Goal: Information Seeking & Learning: Check status

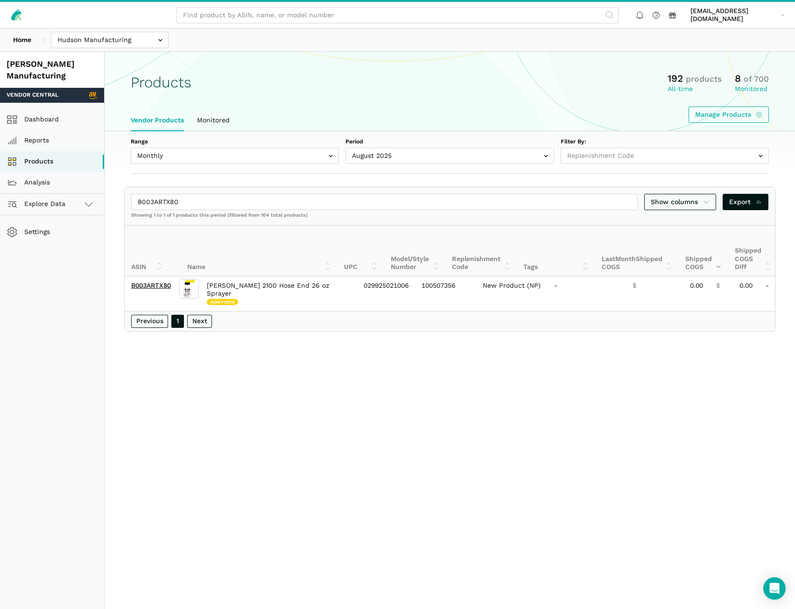
select select
click at [85, 41] on input "text" at bounding box center [110, 40] width 118 height 16
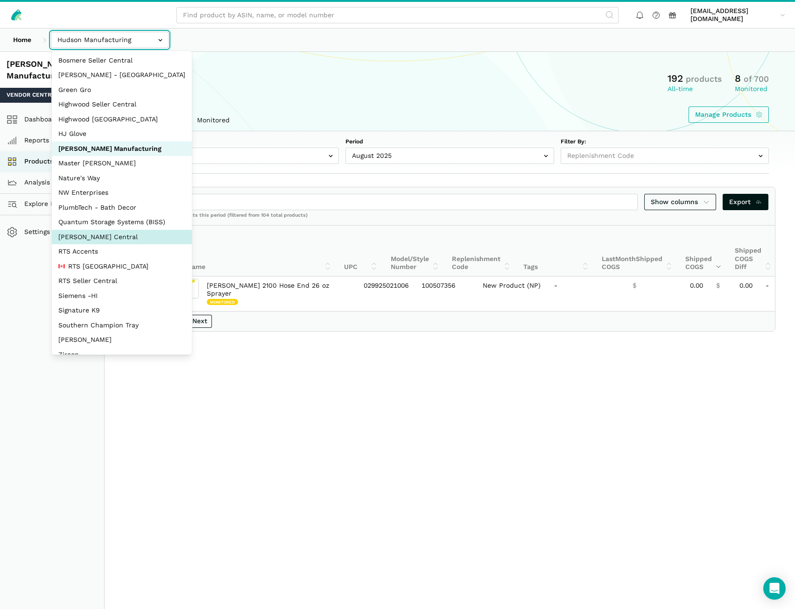
scroll to position [42, 0]
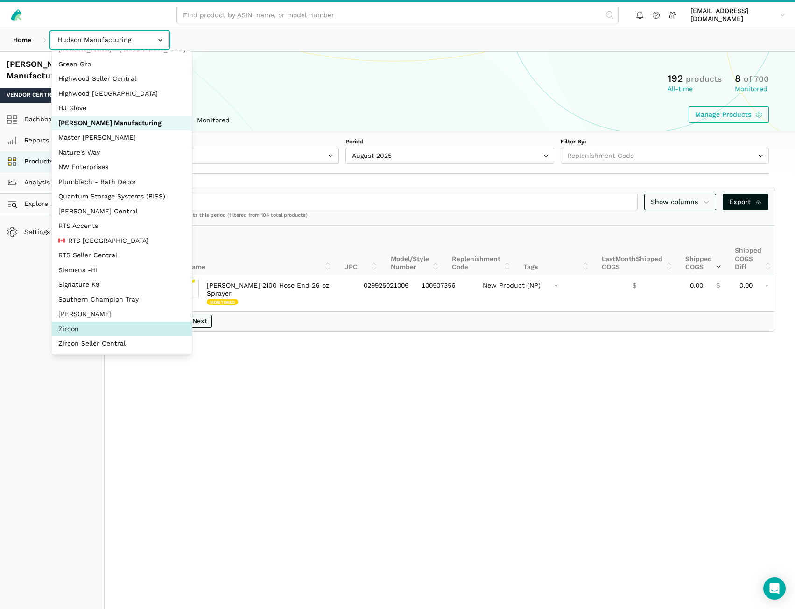
select select "DM38AQ3CPtVJ89bBDkVCzKzE"
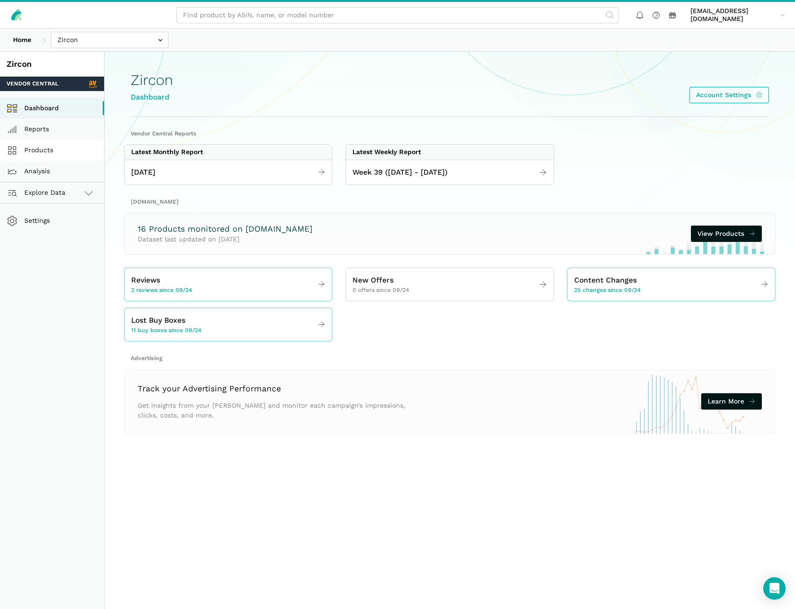
click at [54, 150] on link "Products" at bounding box center [52, 150] width 104 height 21
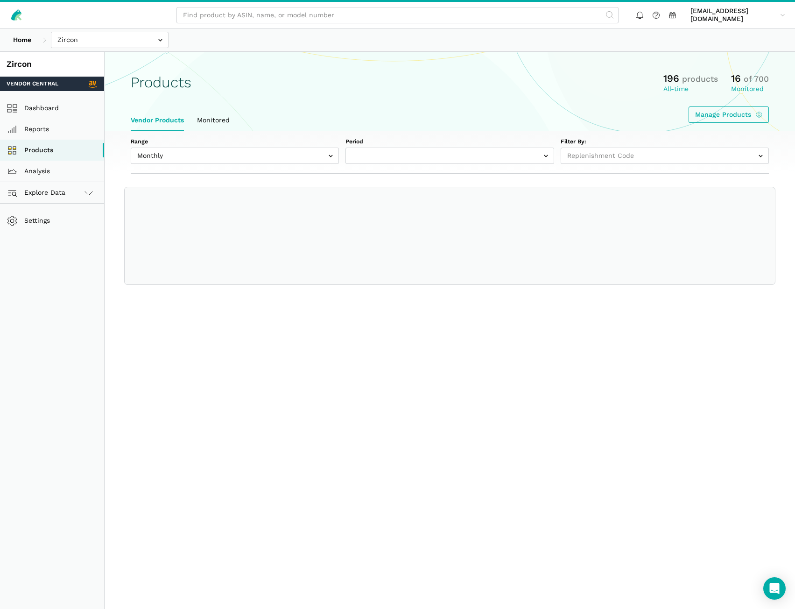
select select
select select "Monthly|2025-08-01"
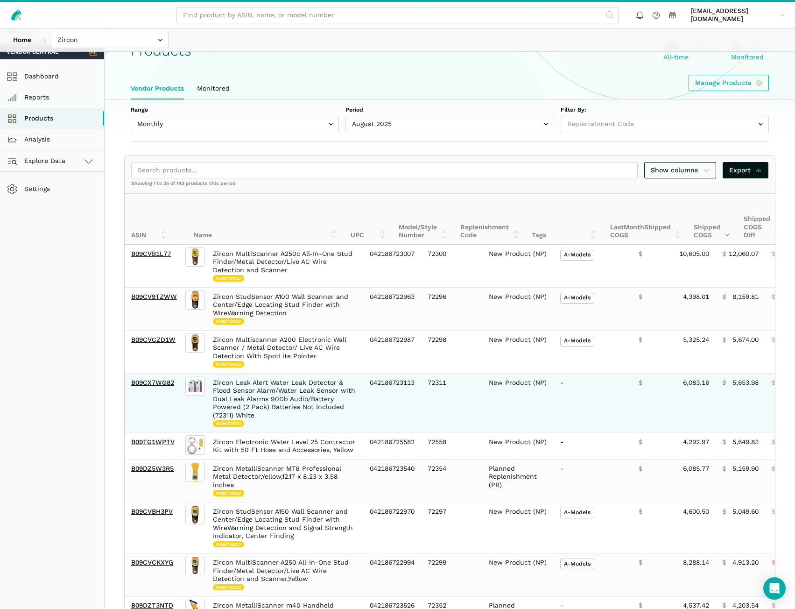
scroll to position [47, 0]
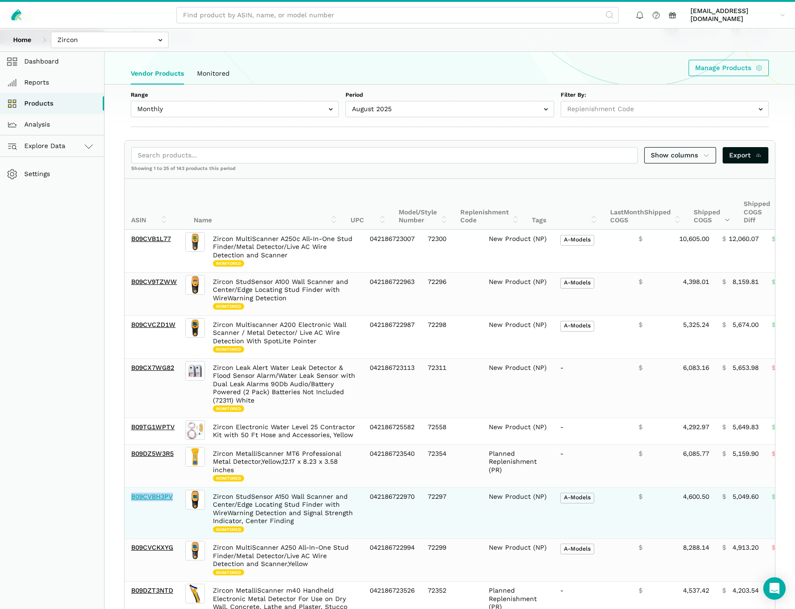
drag, startPoint x: 176, startPoint y: 501, endPoint x: 133, endPoint y: 500, distance: 43.5
click at [133, 500] on td "B09CVBH3PV" at bounding box center [154, 512] width 59 height 51
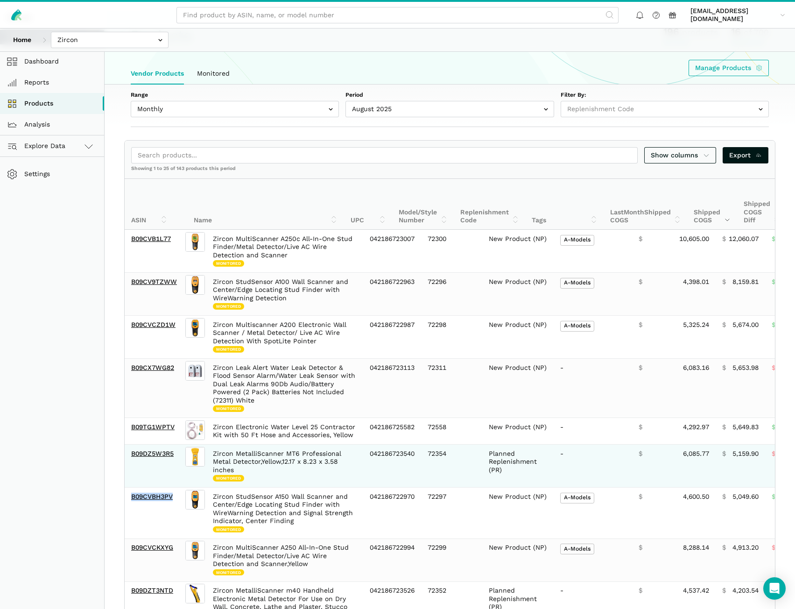
copy link "B09CVBH3PV"
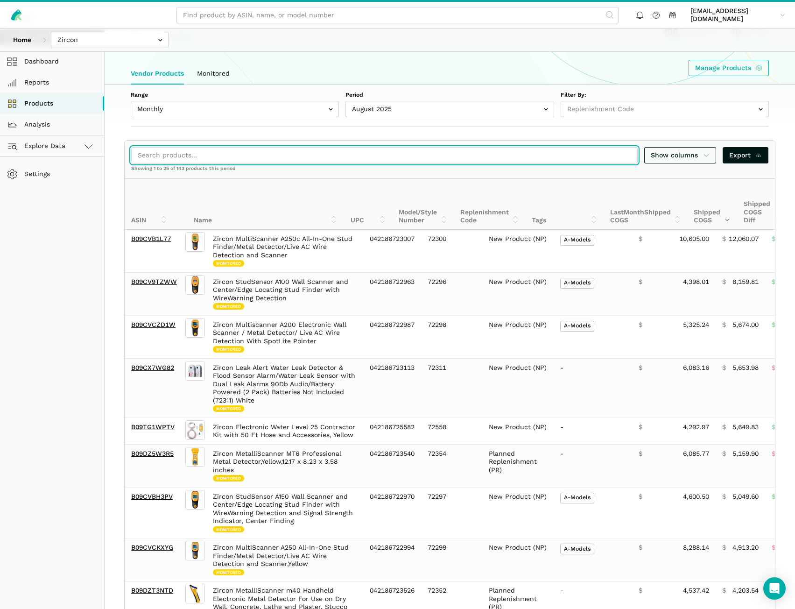
click at [192, 154] on input "search" at bounding box center [384, 155] width 507 height 16
paste input "B09CVBH3PV"
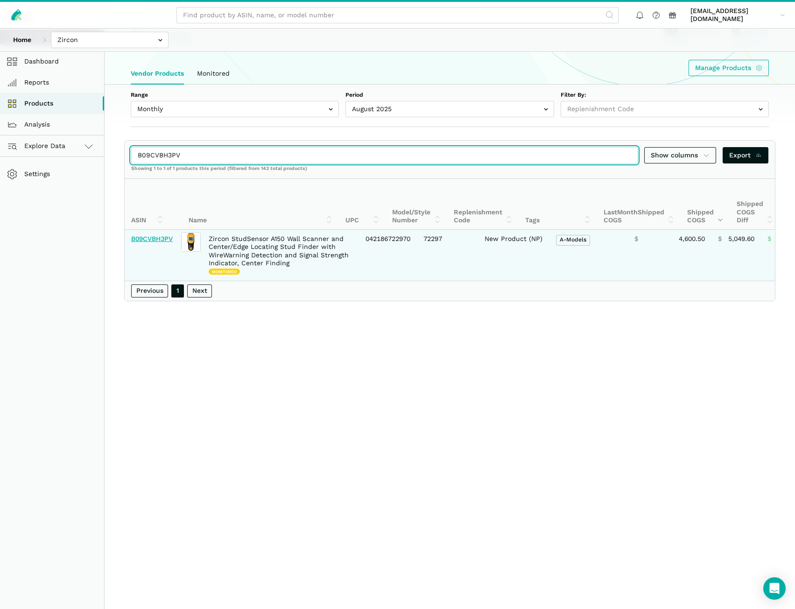
type input "B09CVBH3PV"
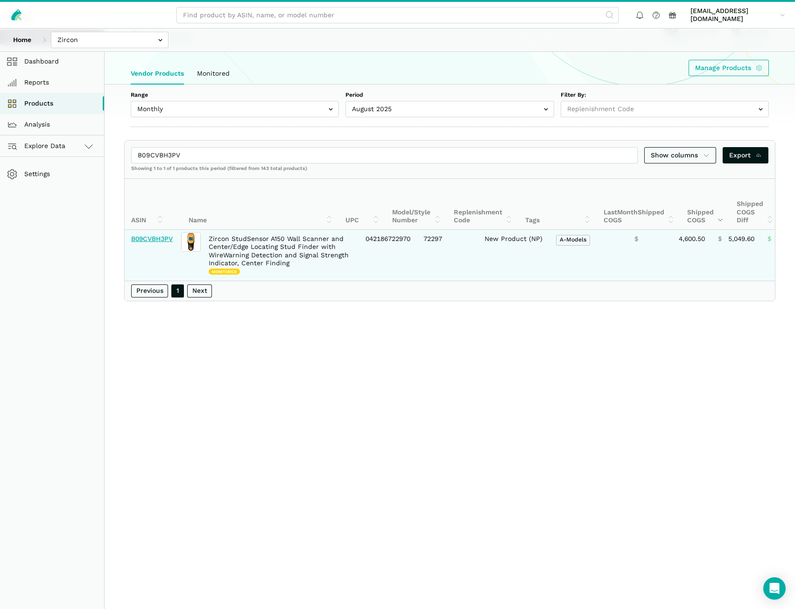
click at [162, 237] on link "B09CVBH3PV" at bounding box center [152, 238] width 42 height 7
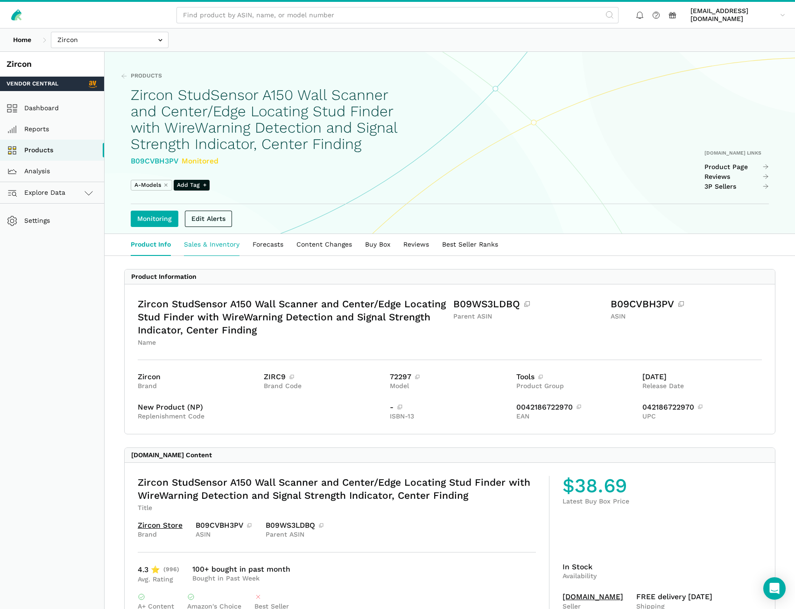
click at [235, 255] on link "Sales & Inventory" at bounding box center [211, 244] width 69 height 21
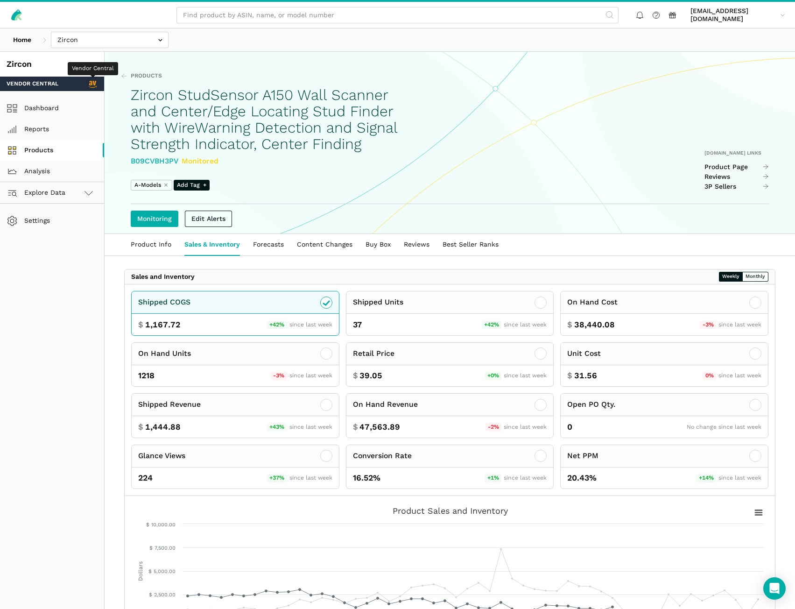
click at [49, 155] on link "Products" at bounding box center [52, 150] width 104 height 21
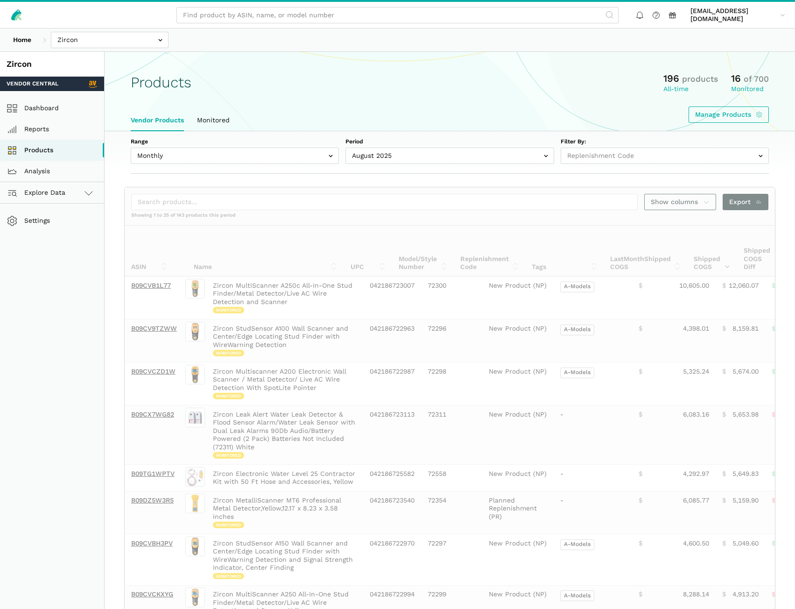
select select
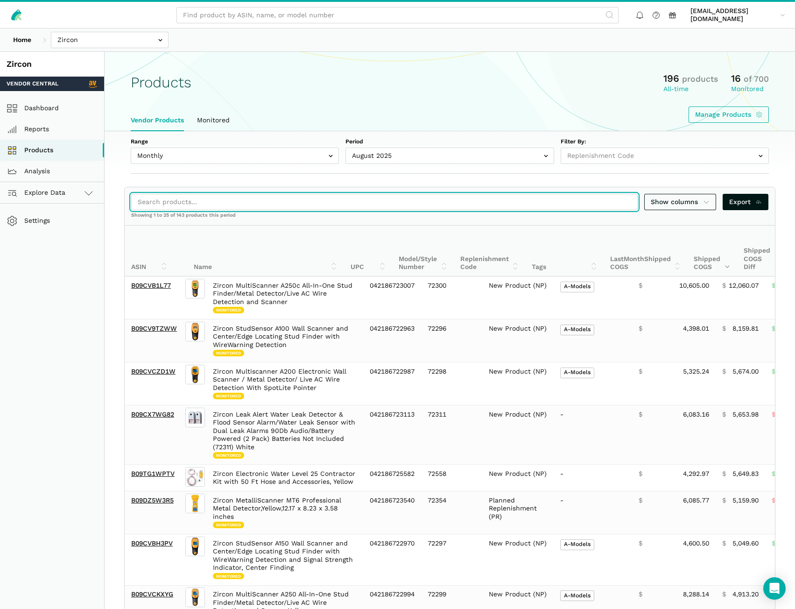
click at [282, 202] on input "search" at bounding box center [384, 202] width 507 height 16
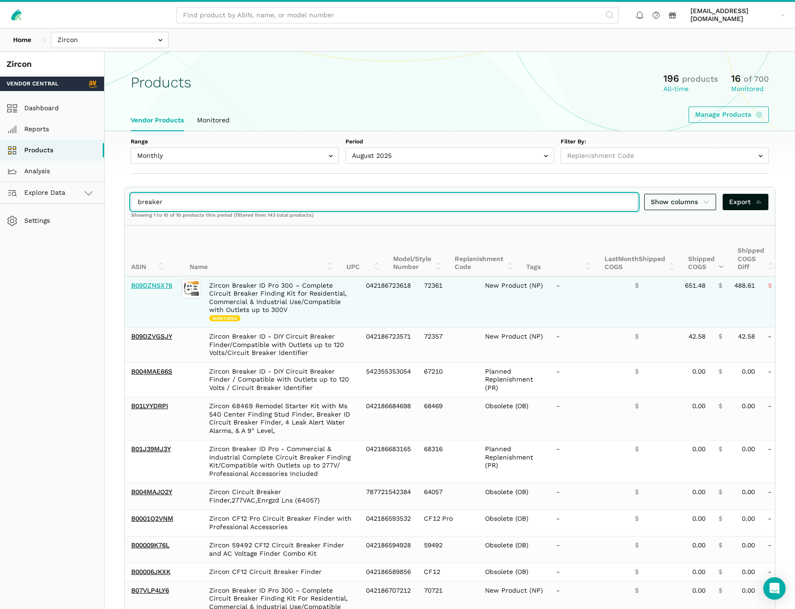
type input "breaker"
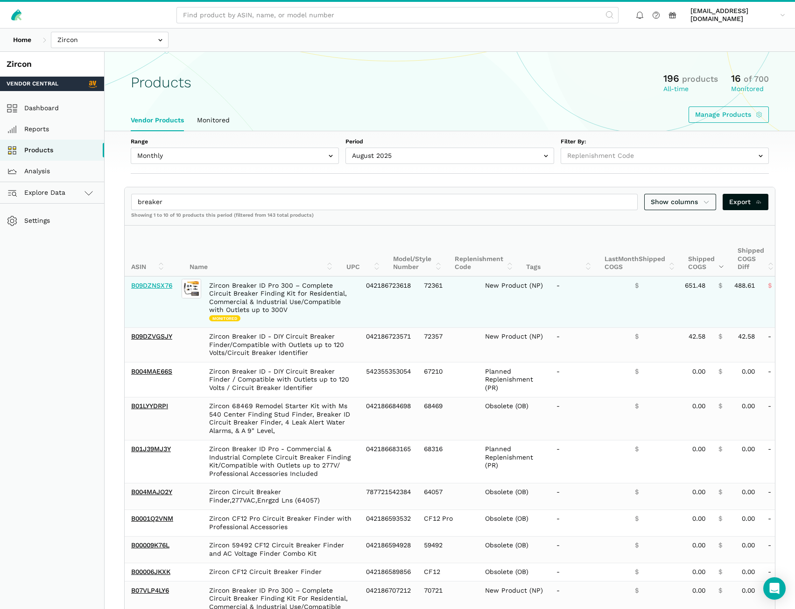
click at [164, 285] on link "B09DZNSX76" at bounding box center [151, 285] width 41 height 7
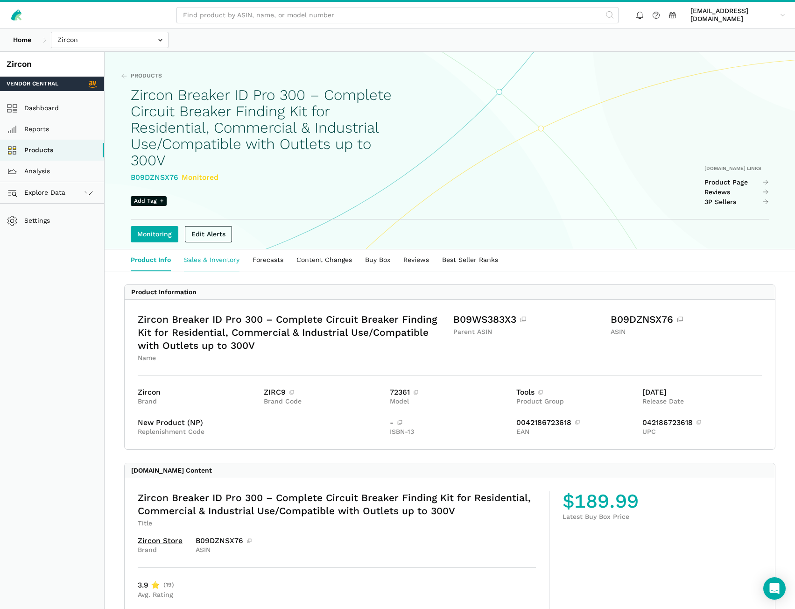
click at [225, 257] on link "Sales & Inventory" at bounding box center [211, 259] width 69 height 21
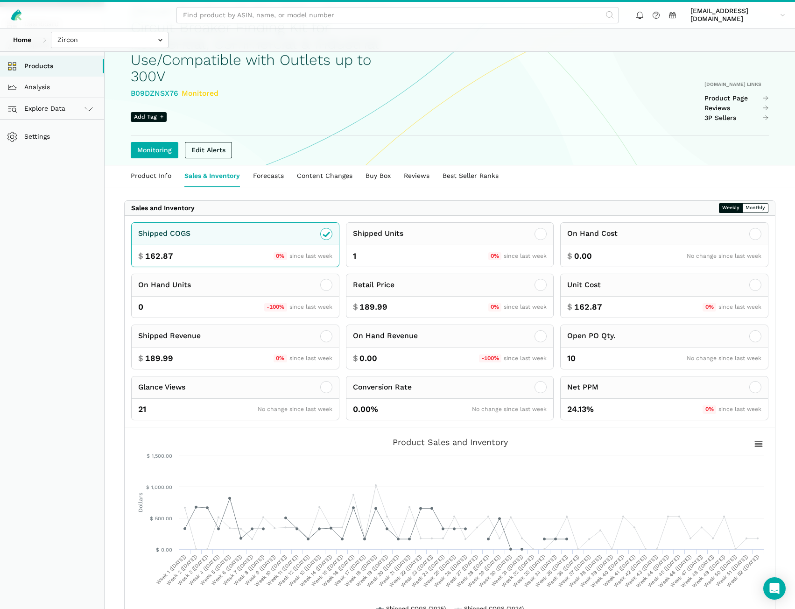
scroll to position [93, 0]
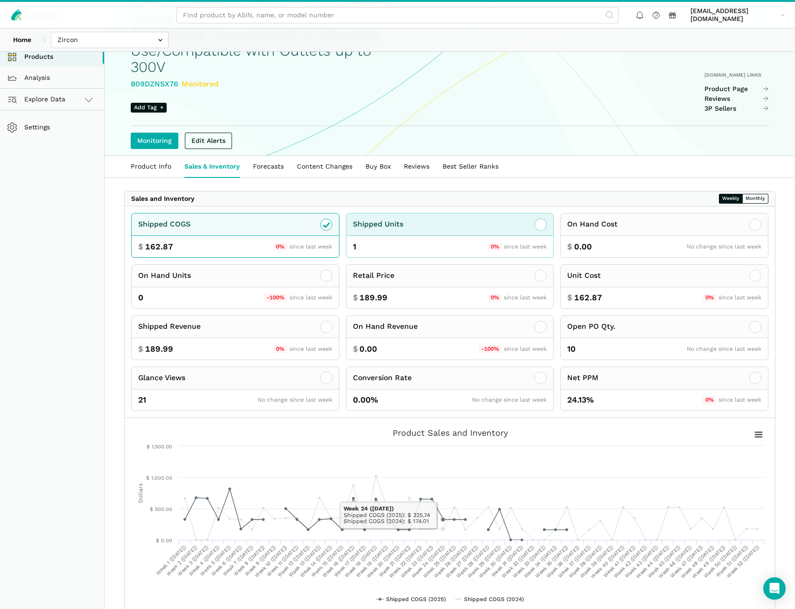
click at [456, 251] on div "1 0% since last week" at bounding box center [449, 246] width 207 height 21
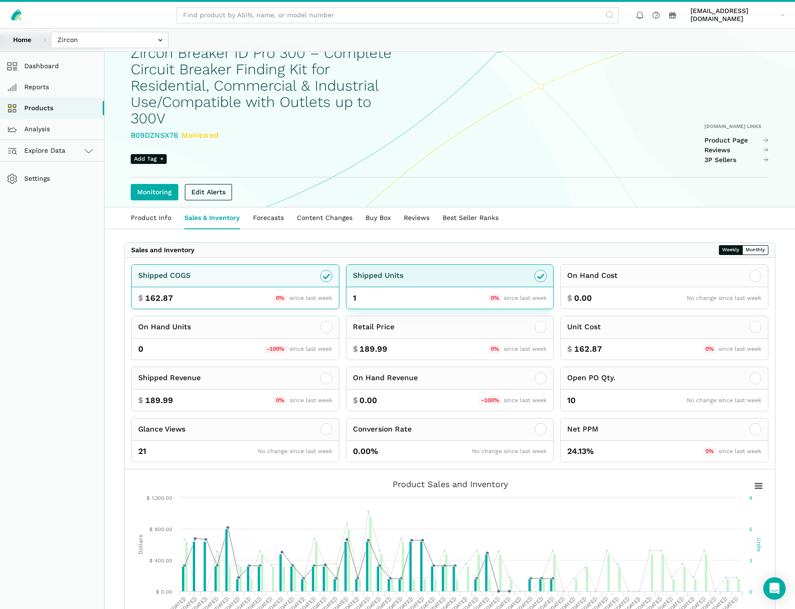
scroll to position [0, 0]
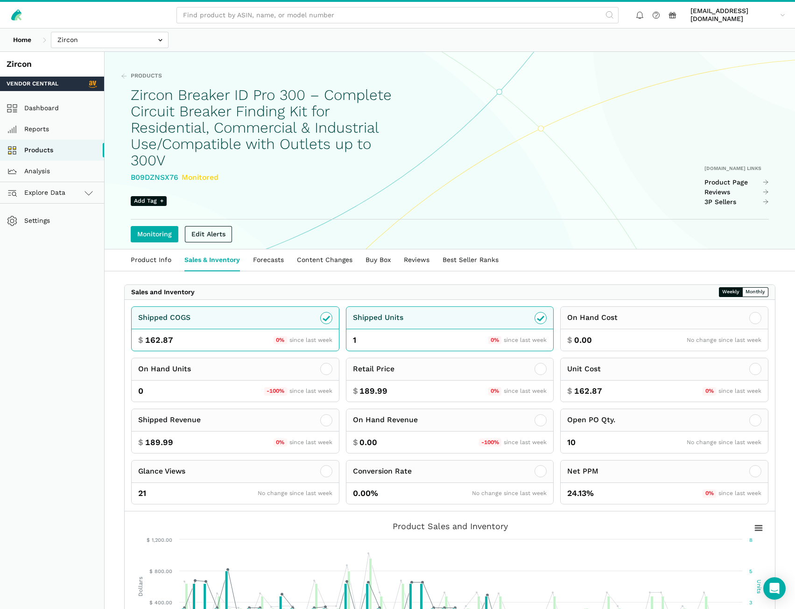
drag, startPoint x: 178, startPoint y: 177, endPoint x: 130, endPoint y: 172, distance: 48.4
click at [130, 172] on div "Products Zircon Breaker ID Pro 300 – Complete Circuit Breaker Finding Kit for R…" at bounding box center [450, 150] width 691 height 197
copy div "B09DZNSX76"
